Goal: Task Accomplishment & Management: Complete application form

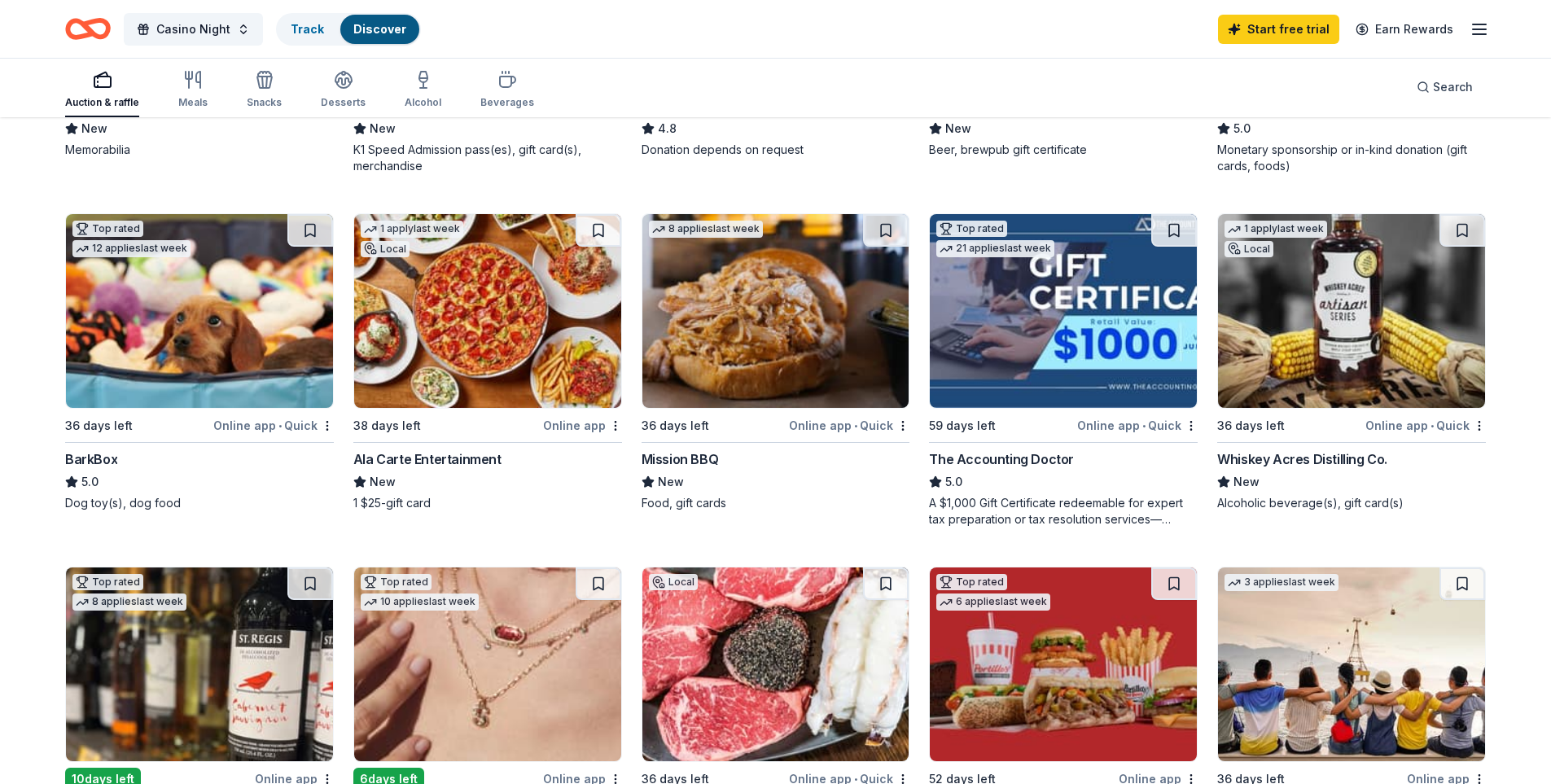
scroll to position [407, 0]
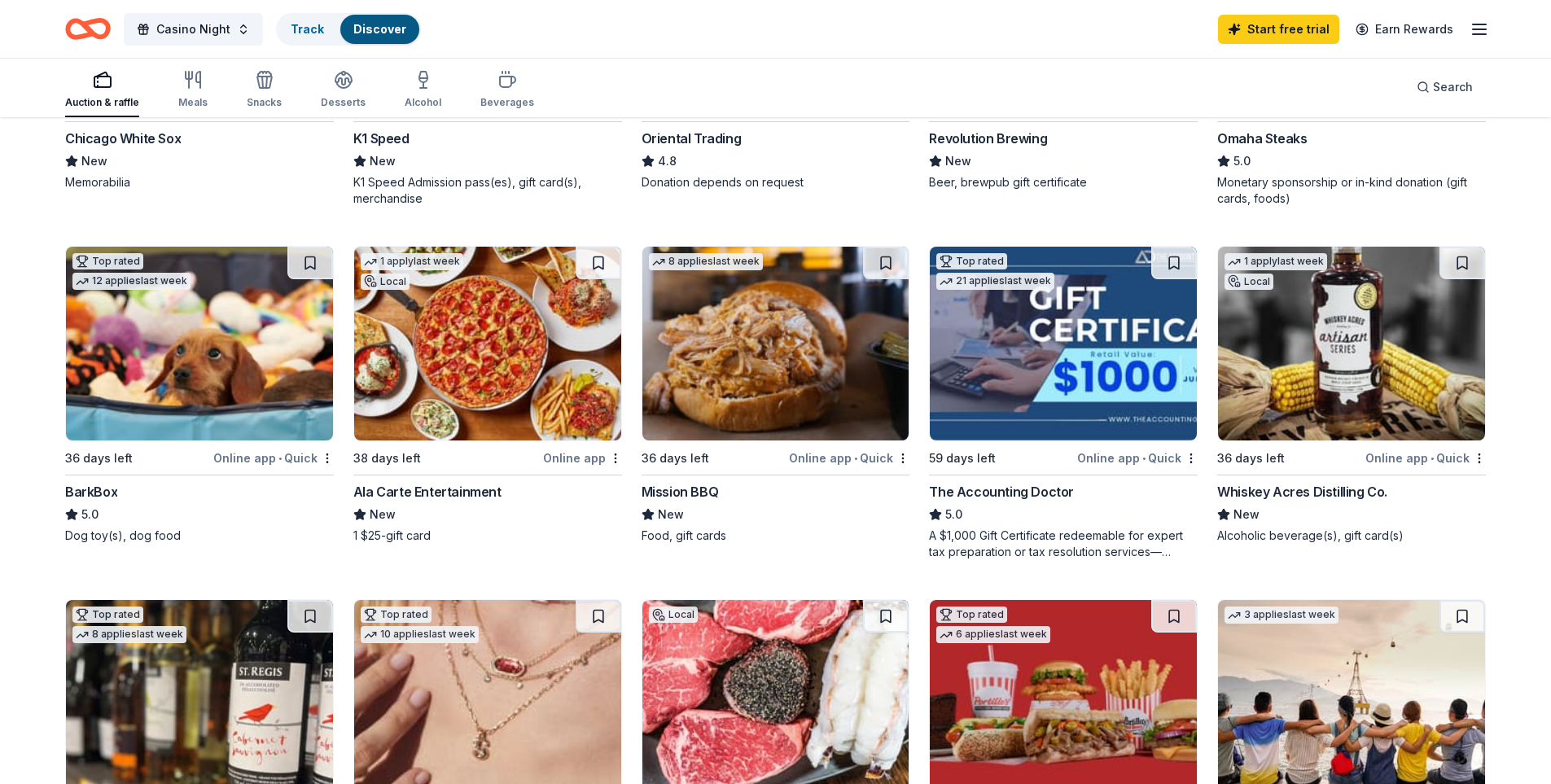
click at [248, 453] on div "Online app • Quick" at bounding box center [274, 458] width 121 height 20
click at [775, 376] on img at bounding box center [776, 343] width 267 height 194
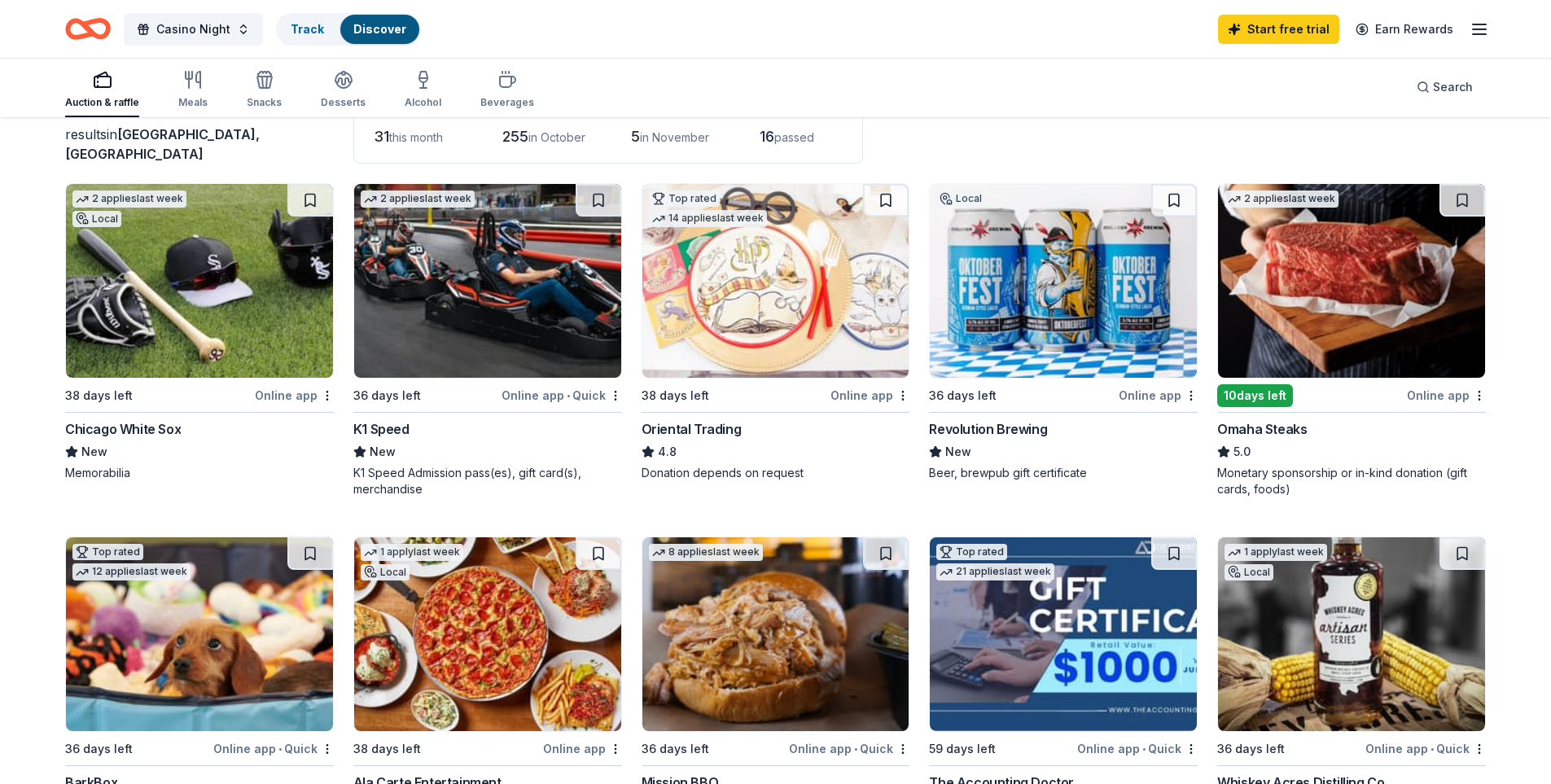
scroll to position [0, 0]
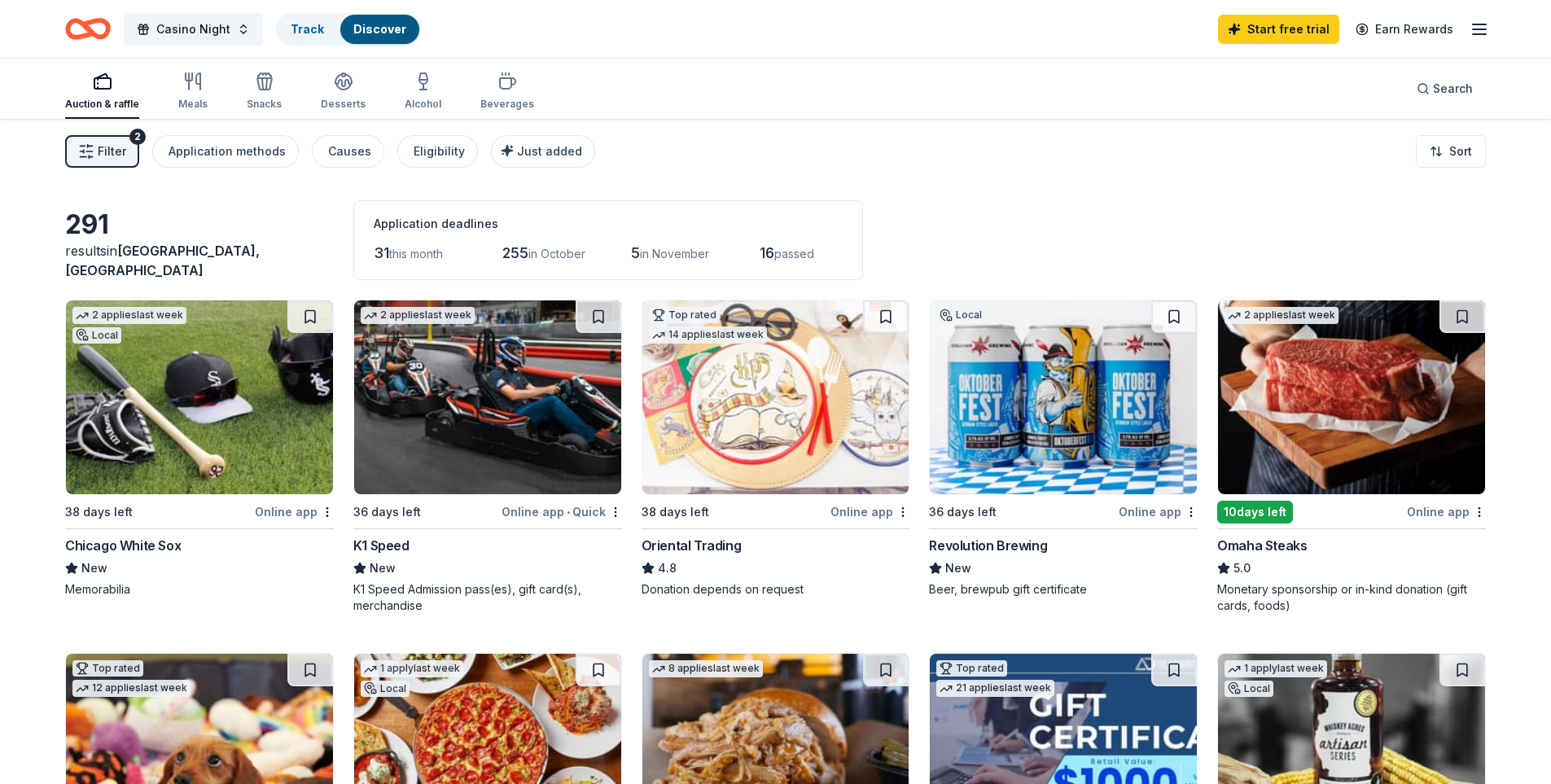
click at [461, 494] on div "2 applies last week" at bounding box center [487, 397] width 268 height 195
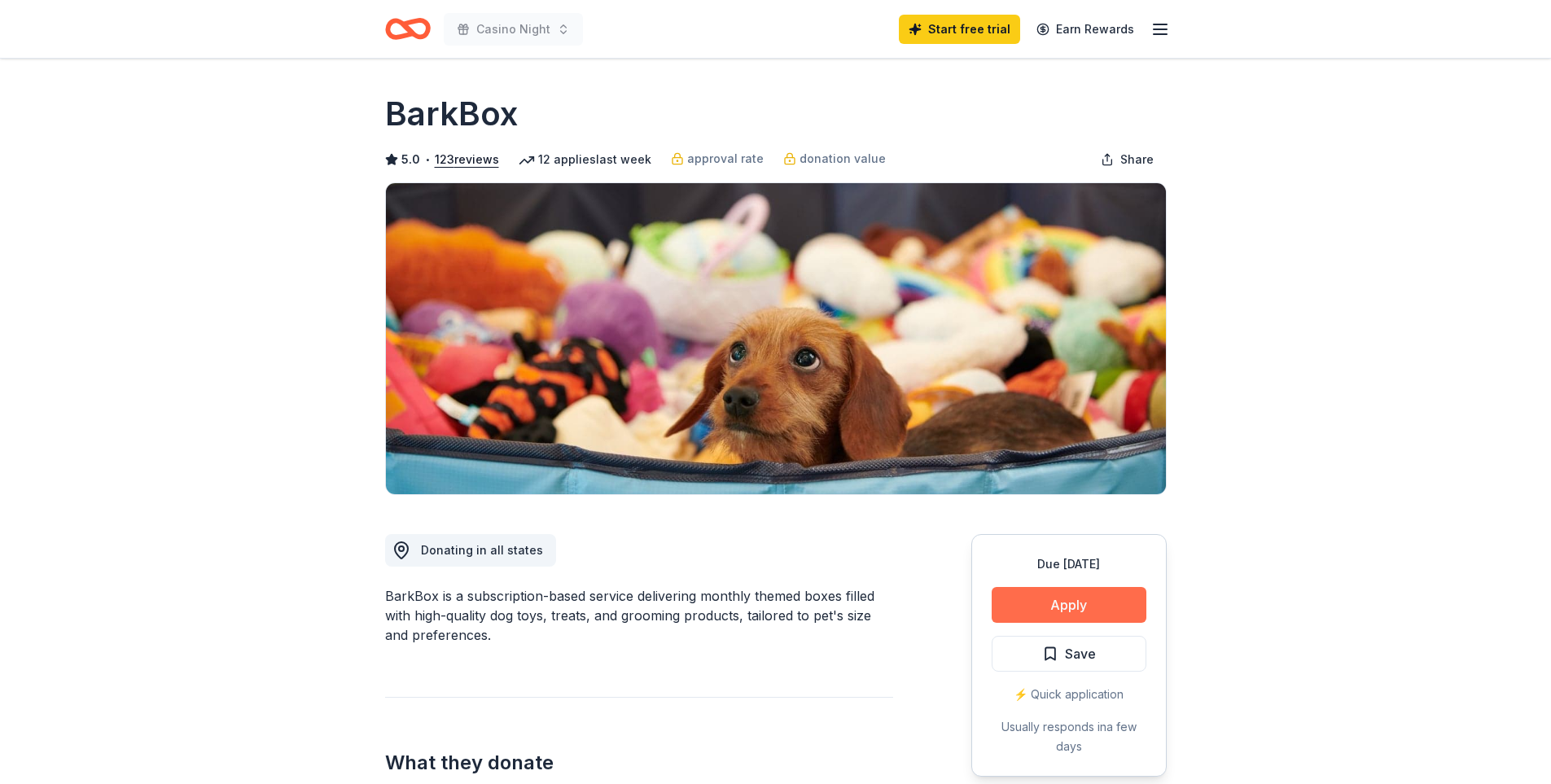
click at [1063, 596] on button "Apply" at bounding box center [1069, 604] width 155 height 36
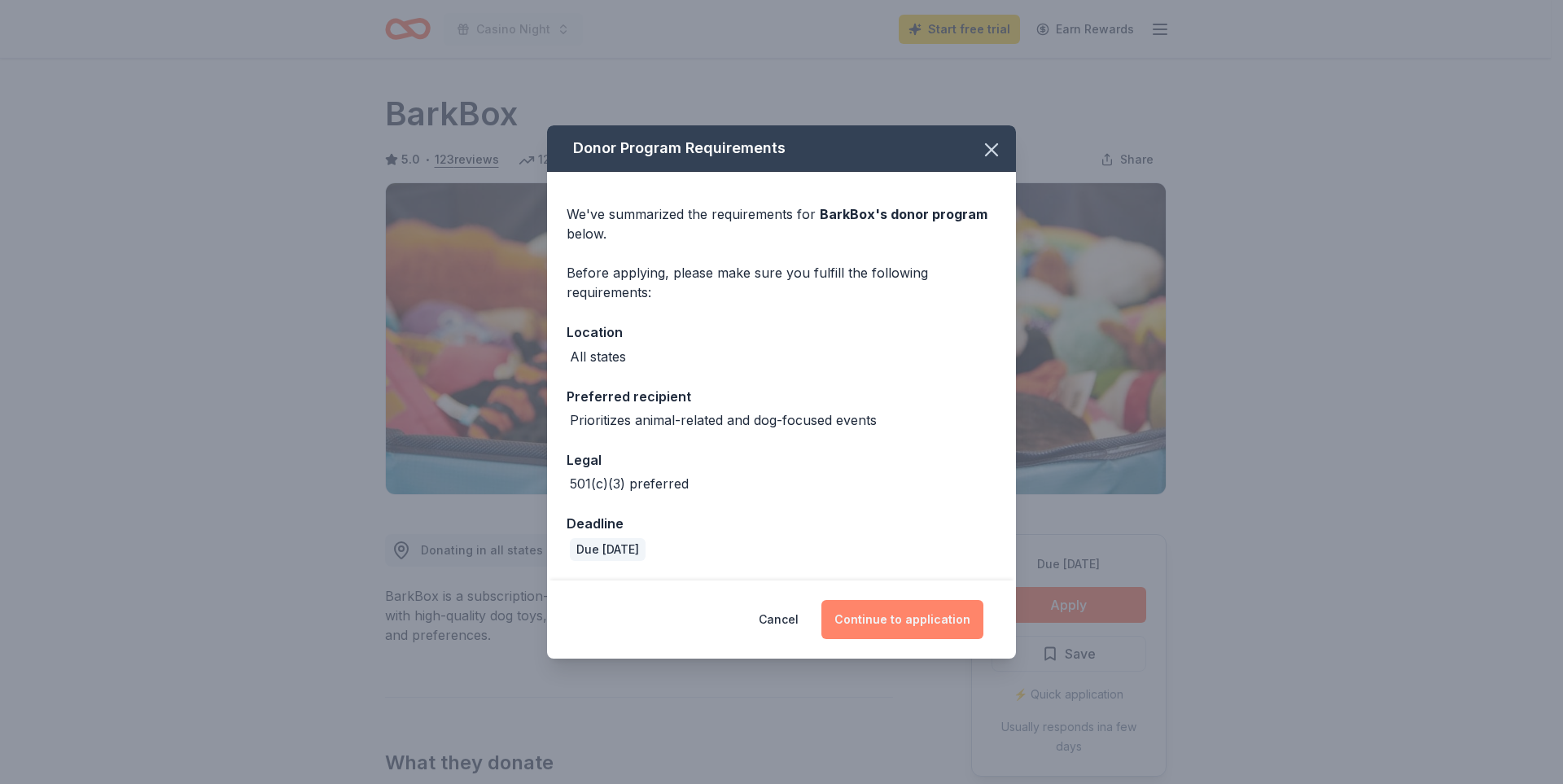
click at [915, 618] on button "Continue to application" at bounding box center [902, 619] width 162 height 39
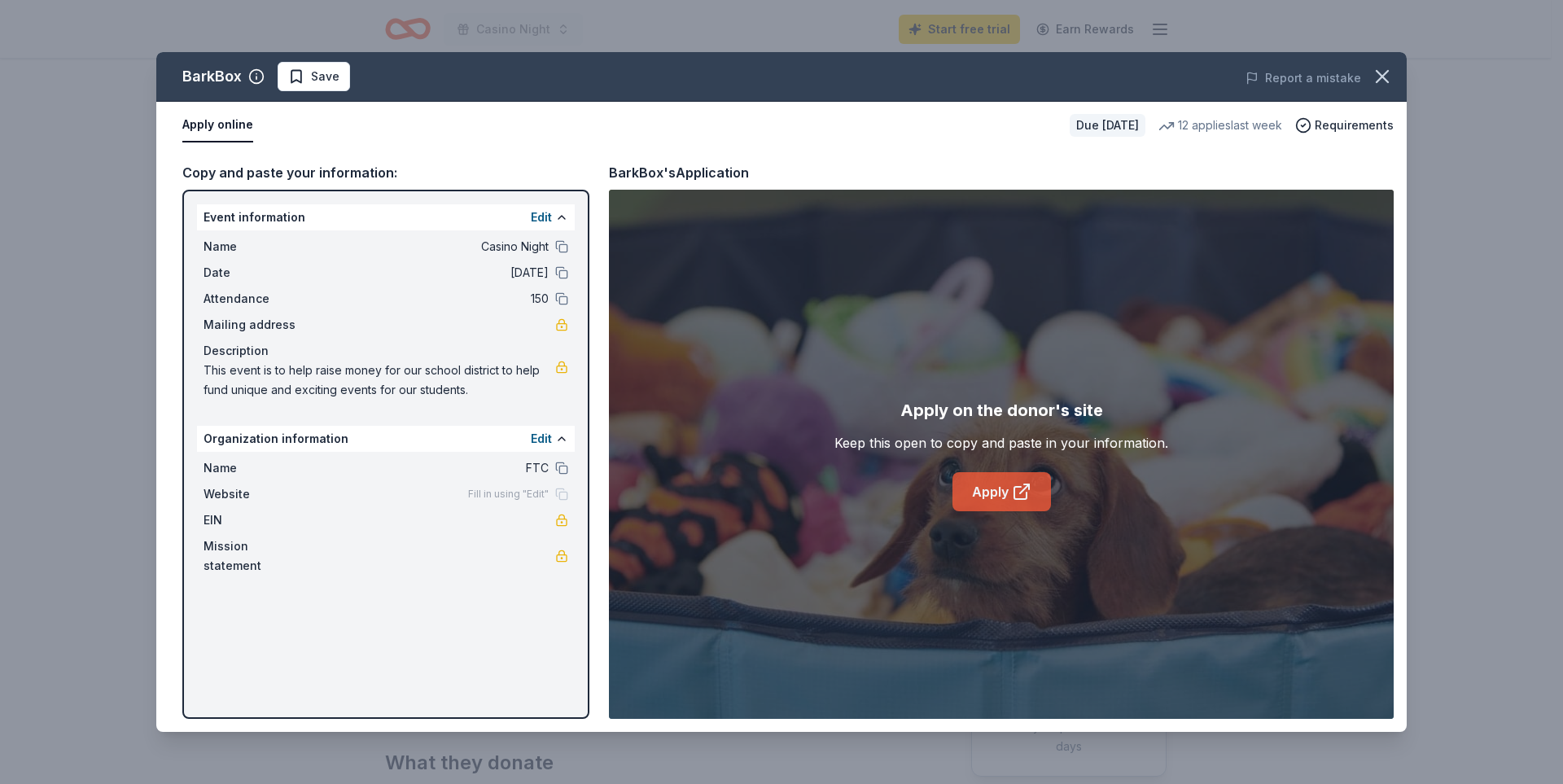
click at [994, 486] on link "Apply" at bounding box center [1001, 491] width 98 height 39
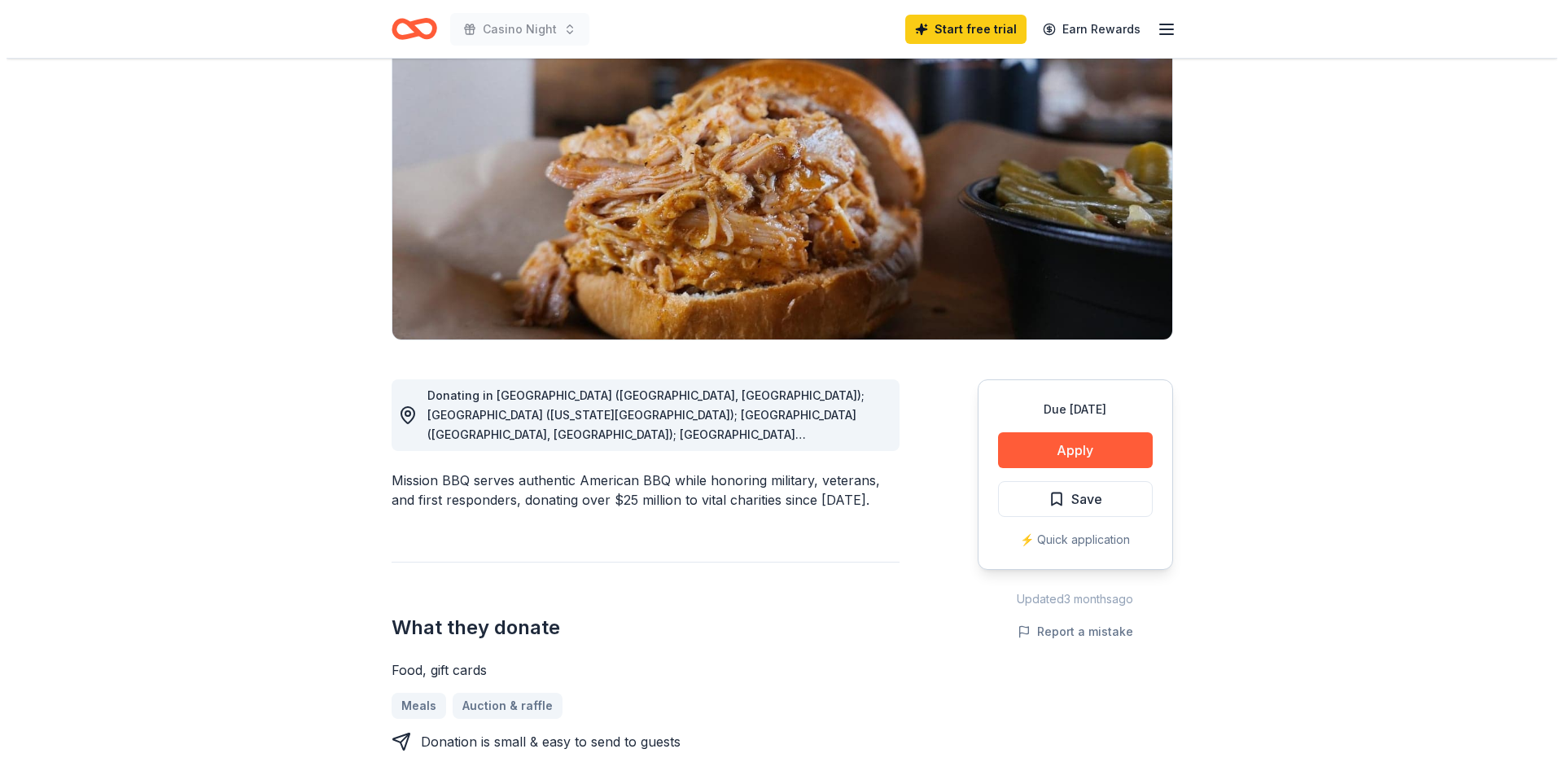
scroll to position [326, 0]
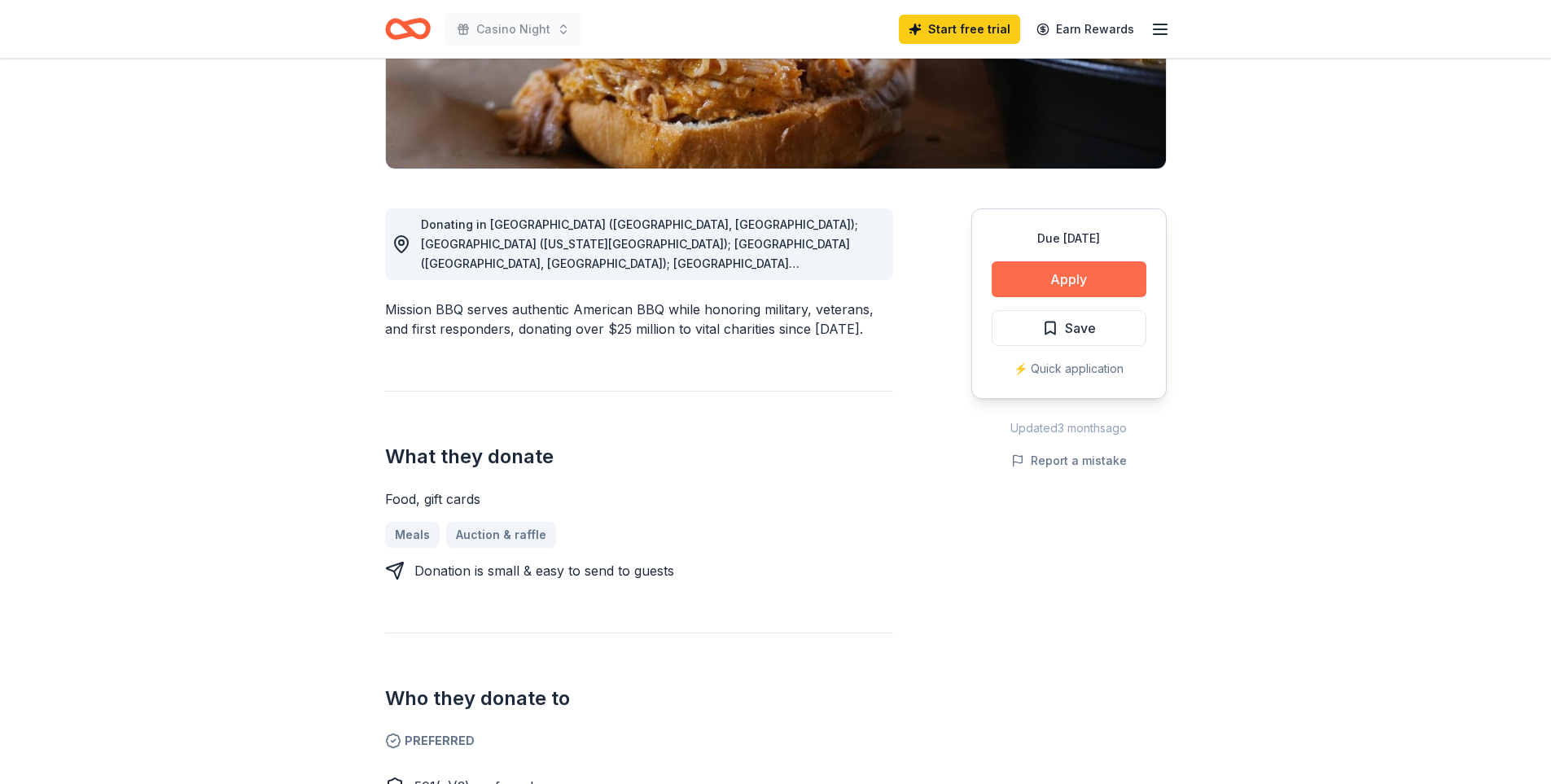
click at [1097, 274] on button "Apply" at bounding box center [1069, 279] width 155 height 36
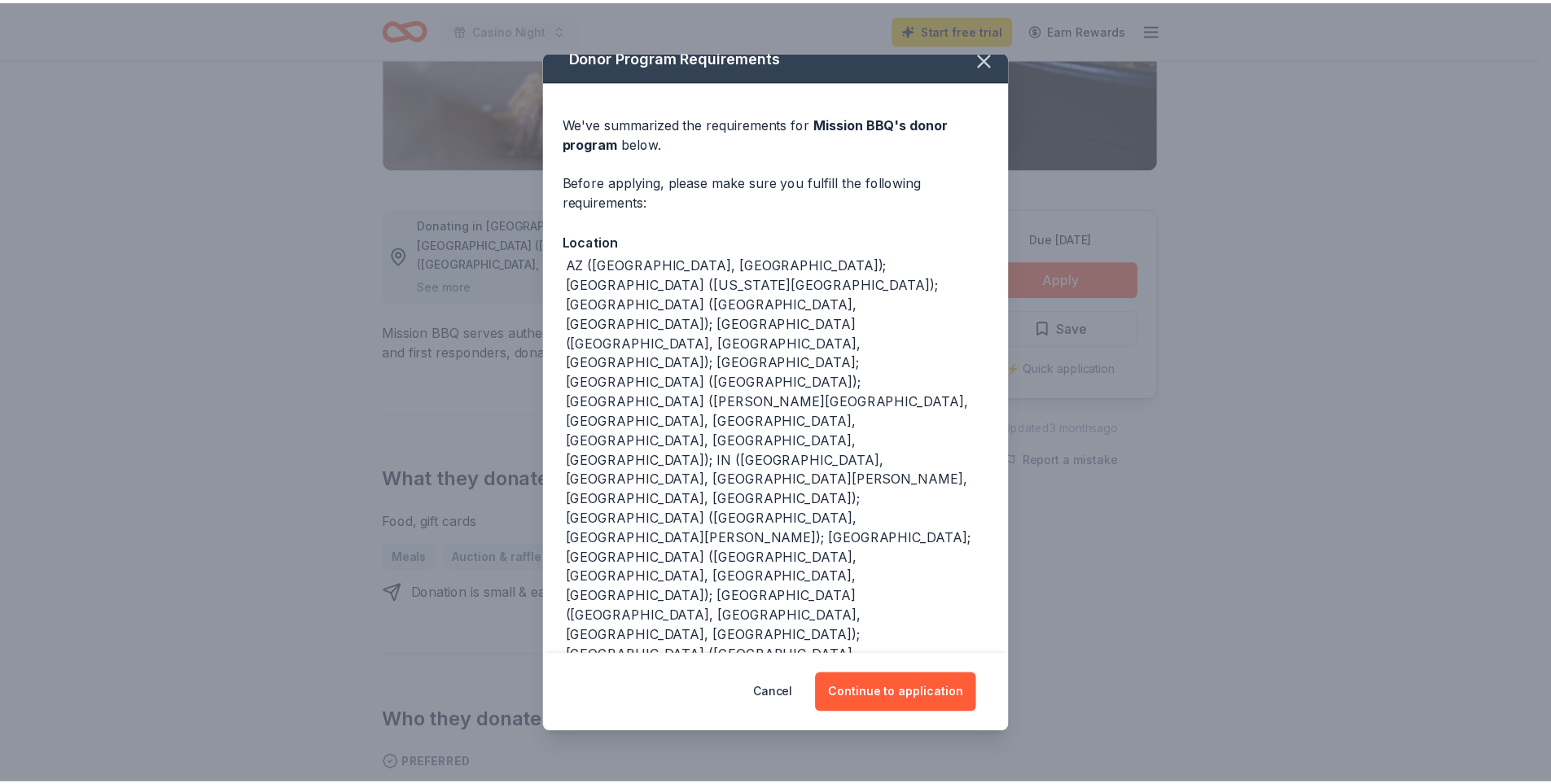
scroll to position [21, 0]
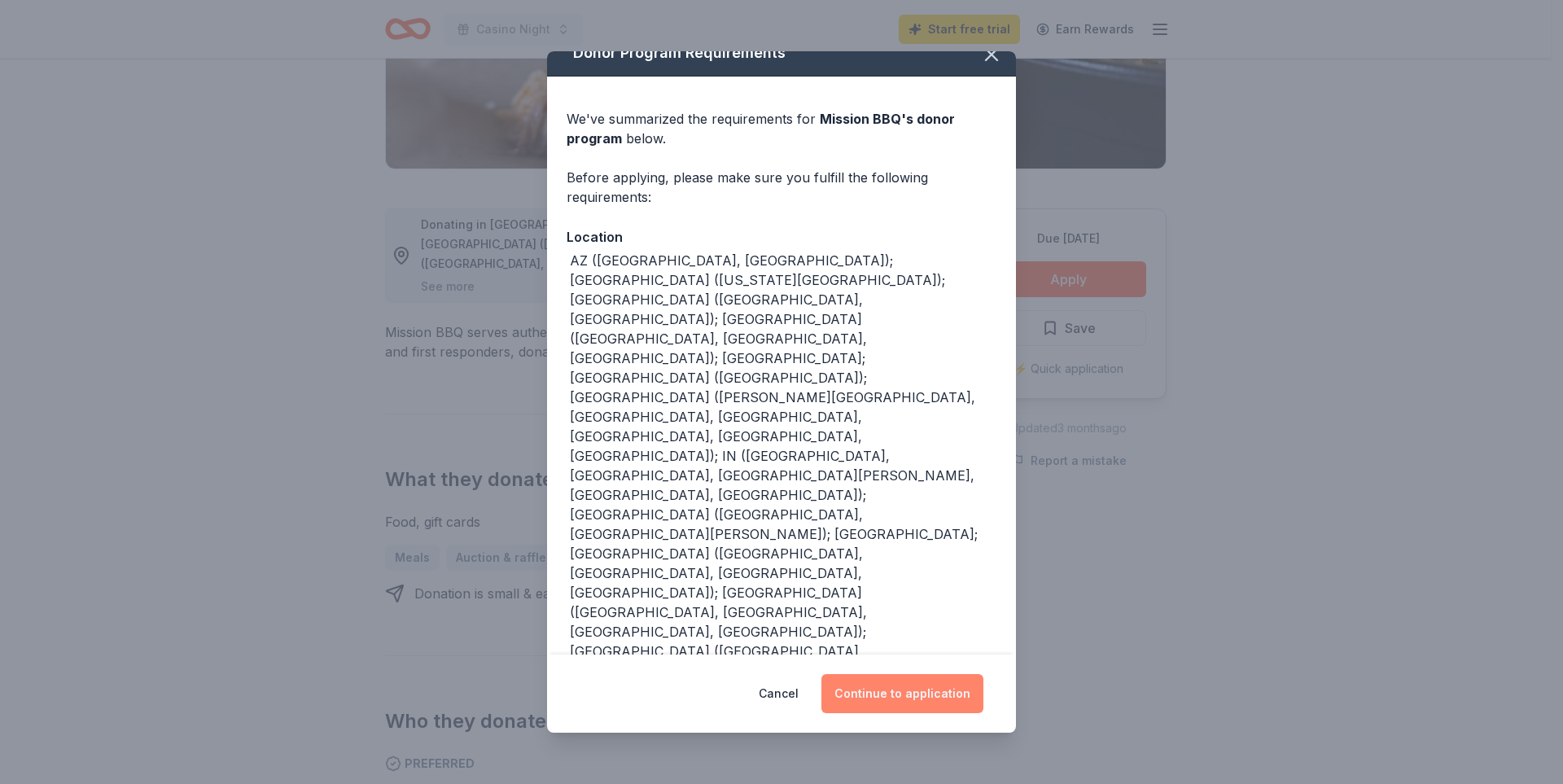
click at [915, 693] on button "Continue to application" at bounding box center [902, 693] width 162 height 39
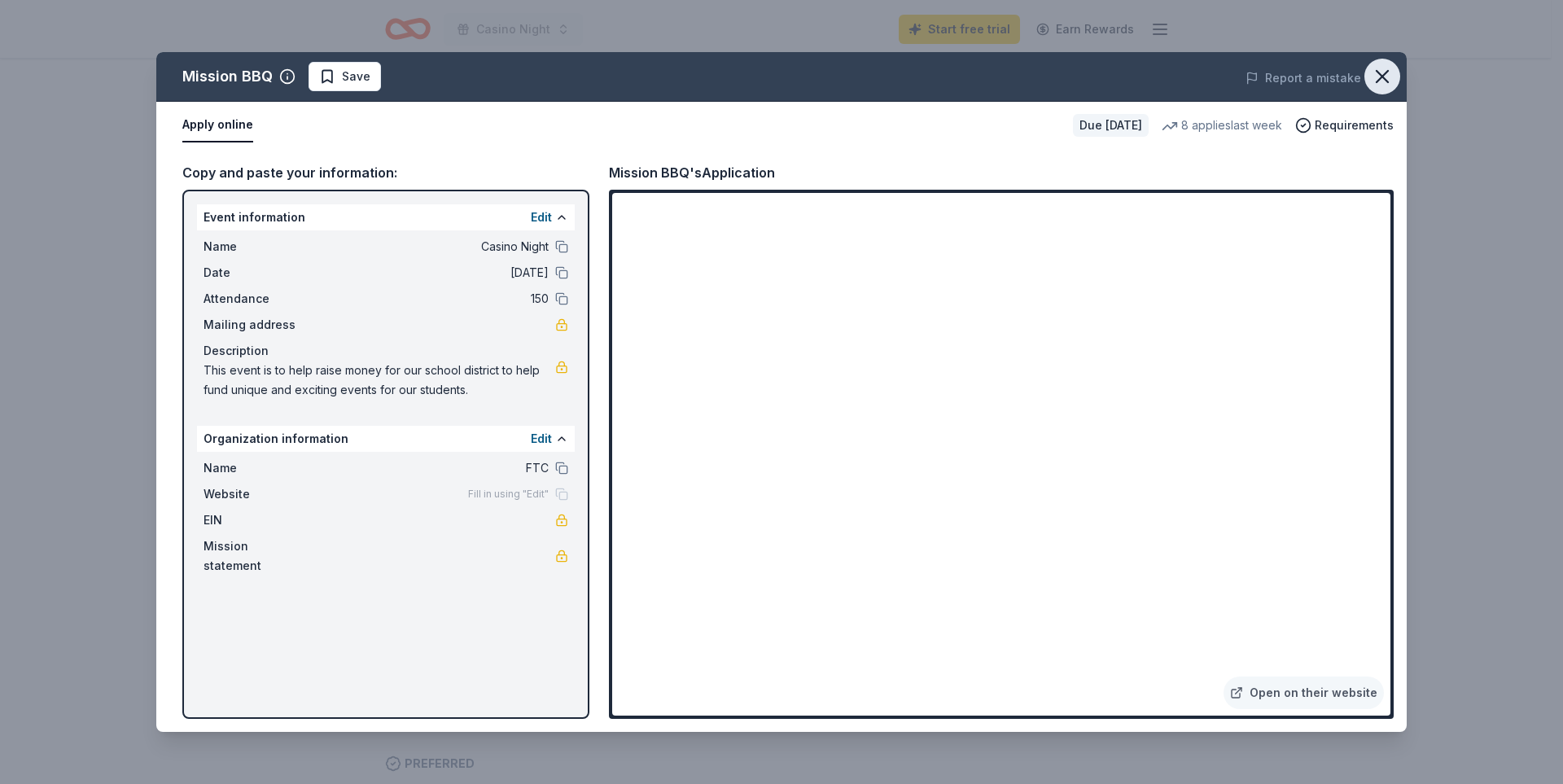
click at [1381, 74] on icon "button" at bounding box center [1382, 76] width 11 height 11
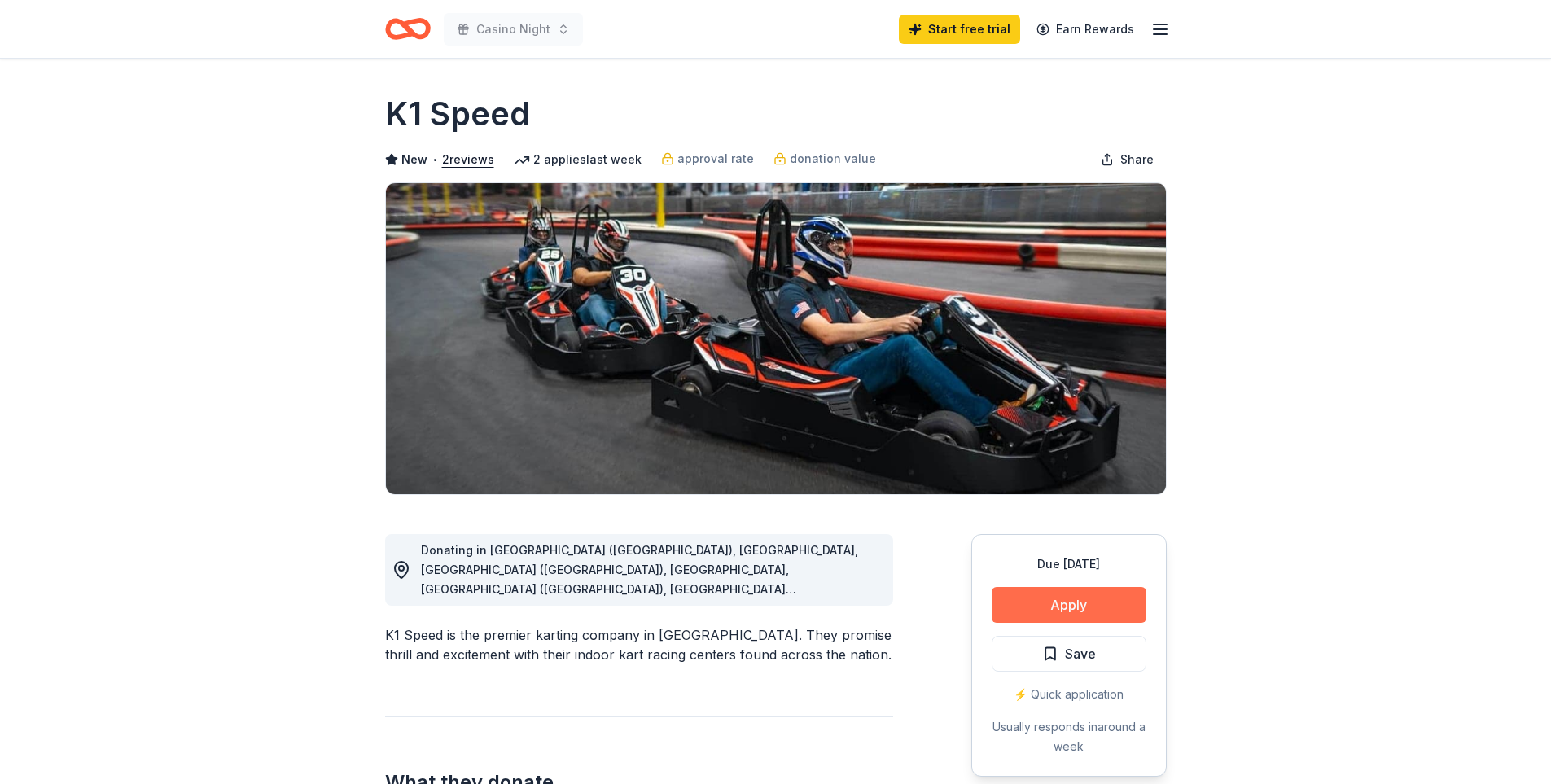
click at [1110, 605] on button "Apply" at bounding box center [1069, 604] width 155 height 36
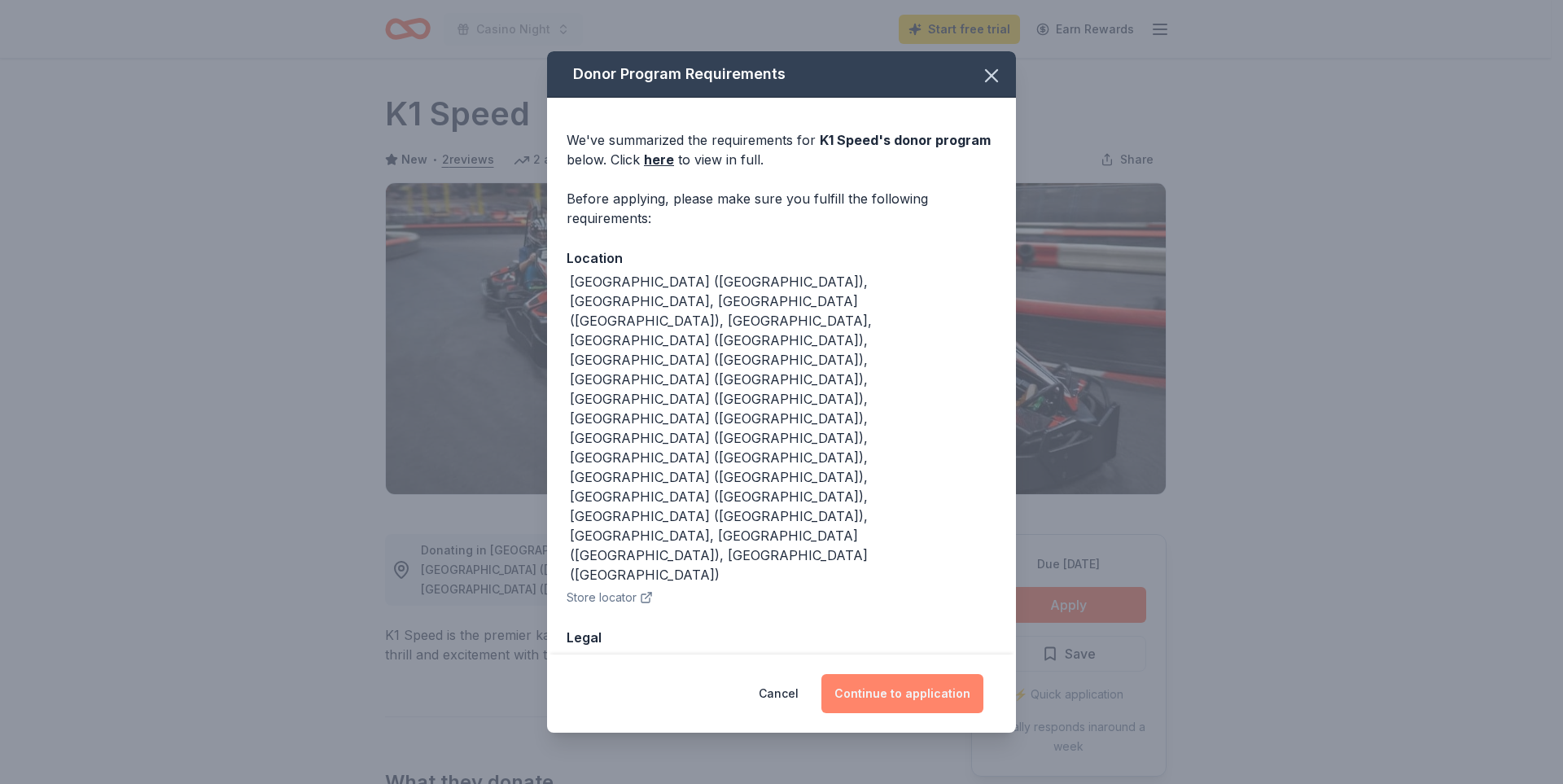
click at [914, 674] on button "Continue to application" at bounding box center [902, 693] width 162 height 39
